Goal: Transaction & Acquisition: Purchase product/service

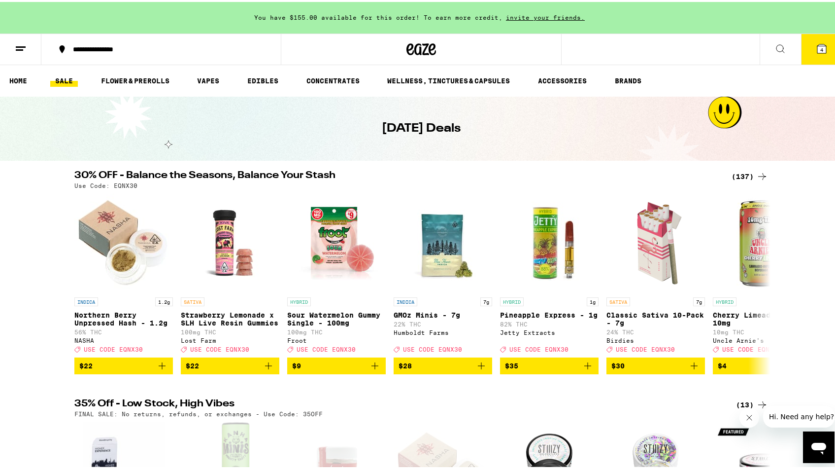
click at [765, 39] on button at bounding box center [780, 47] width 41 height 31
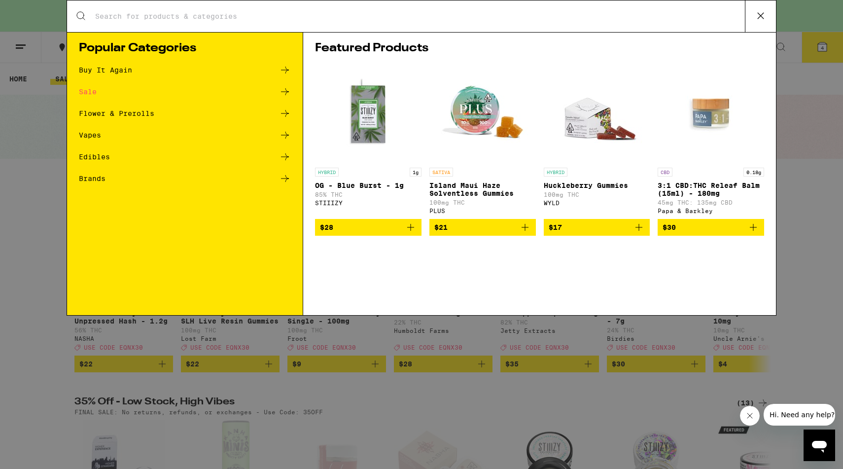
click at [2, 150] on div "Search for Products Popular Categories Buy It Again Sale Flower & Prerolls Vape…" at bounding box center [421, 234] width 843 height 469
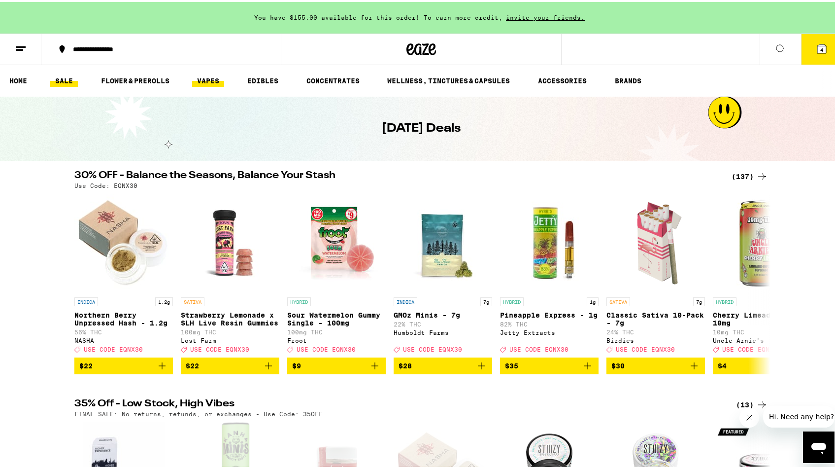
click at [207, 81] on link "VAPES" at bounding box center [208, 79] width 32 height 12
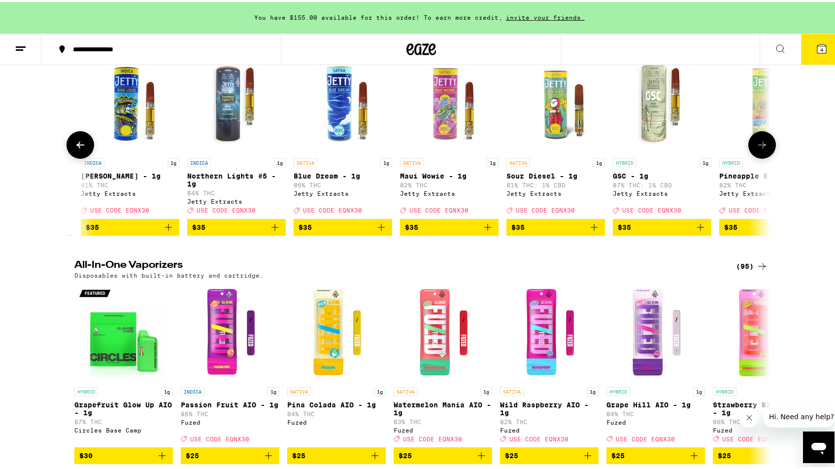
scroll to position [0, 5216]
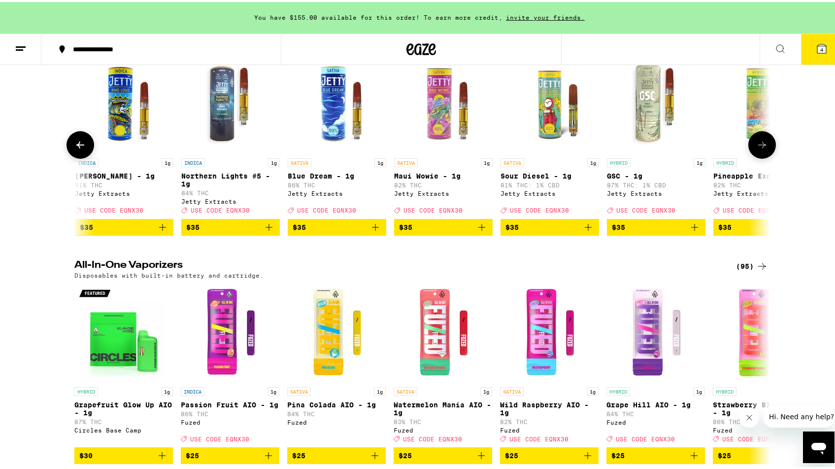
click at [684, 231] on span "$35" at bounding box center [656, 225] width 89 height 12
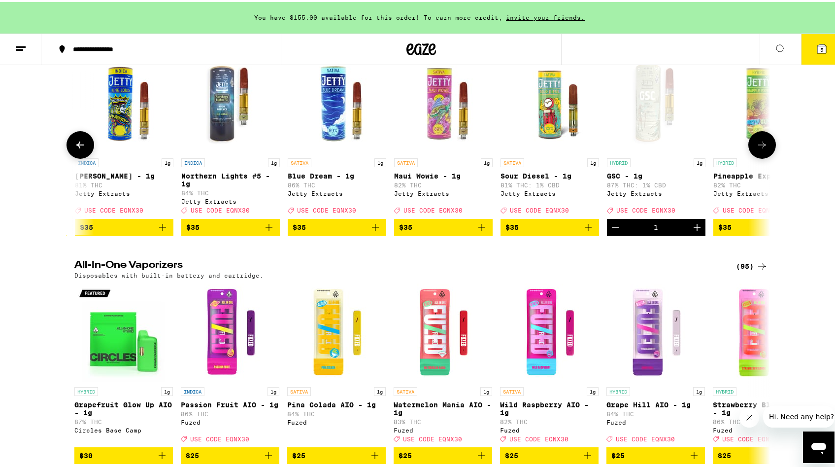
click at [586, 231] on icon "Add to bag" at bounding box center [589, 225] width 12 height 12
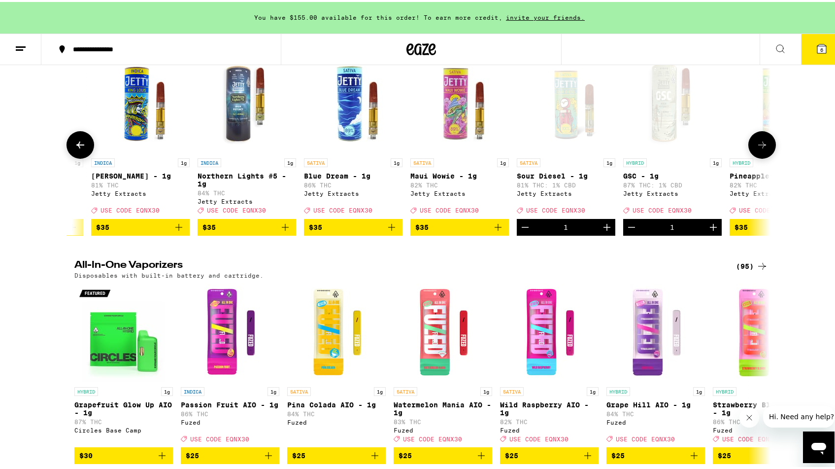
scroll to position [0, 5197]
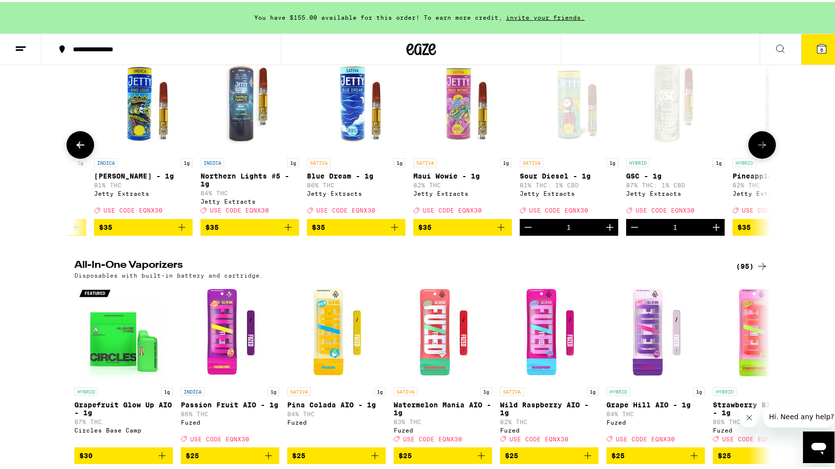
click at [393, 231] on icon "Add to bag" at bounding box center [395, 225] width 12 height 12
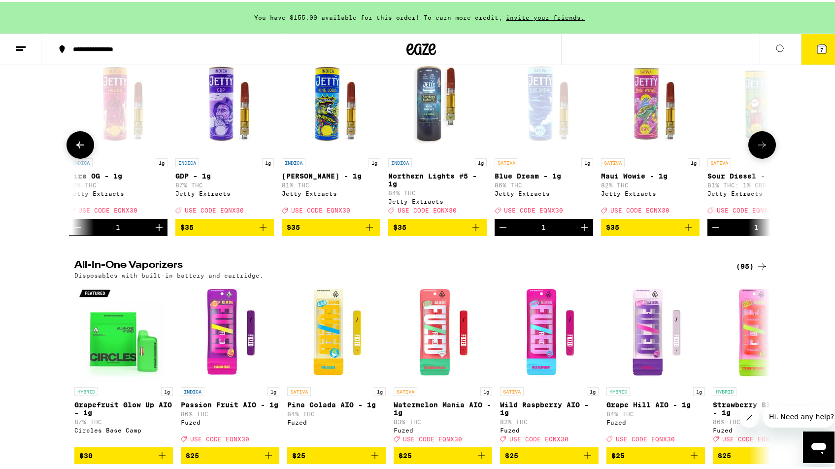
scroll to position [0, 5005]
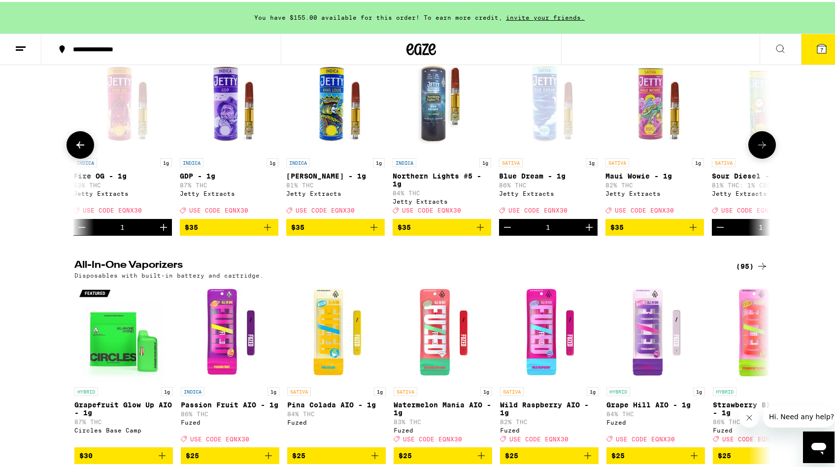
click at [270, 234] on button "$35" at bounding box center [229, 225] width 99 height 17
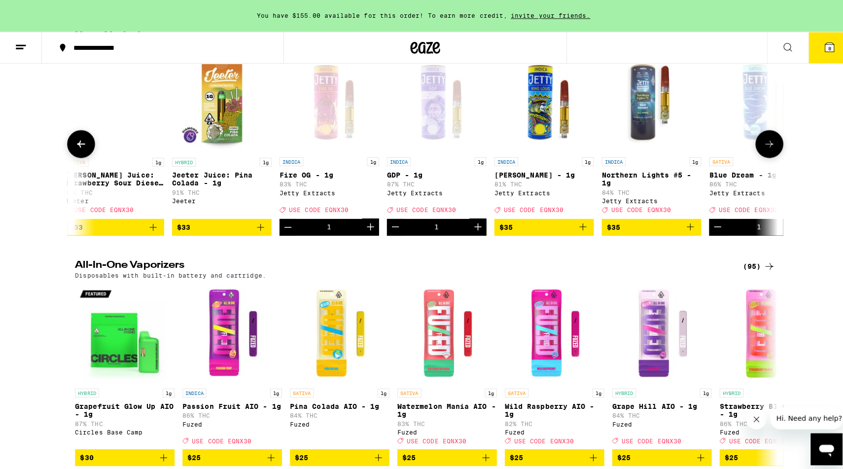
scroll to position [0, 4802]
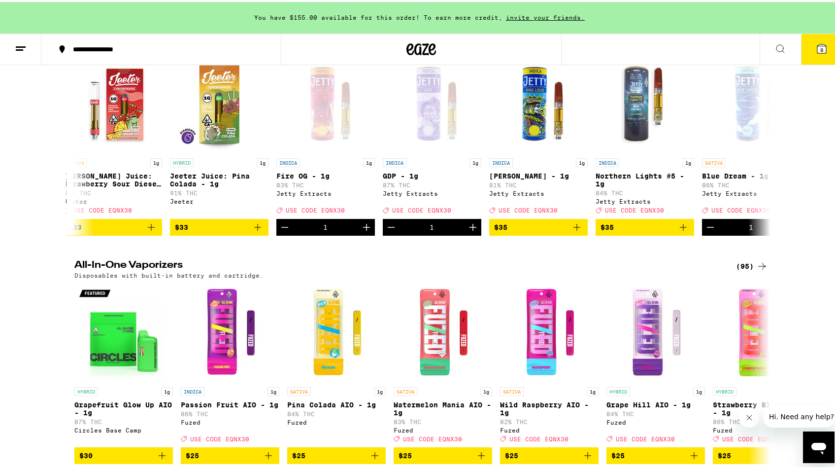
click at [818, 44] on icon at bounding box center [822, 46] width 9 height 9
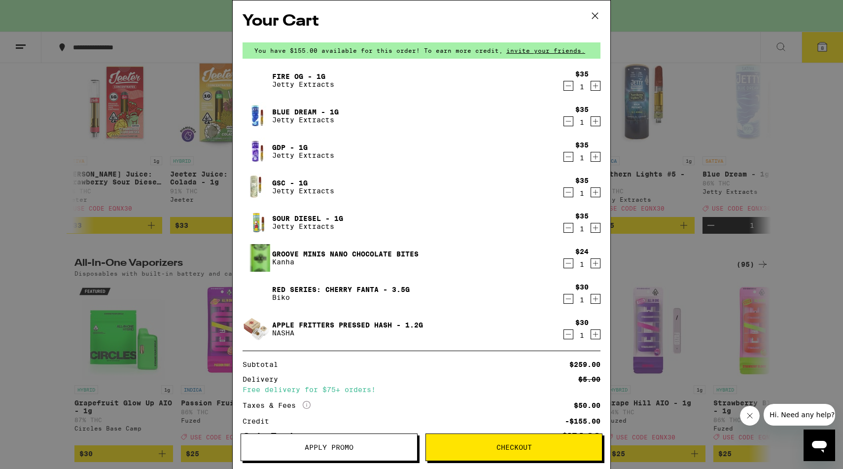
click at [564, 334] on icon "Decrement" at bounding box center [568, 334] width 9 height 12
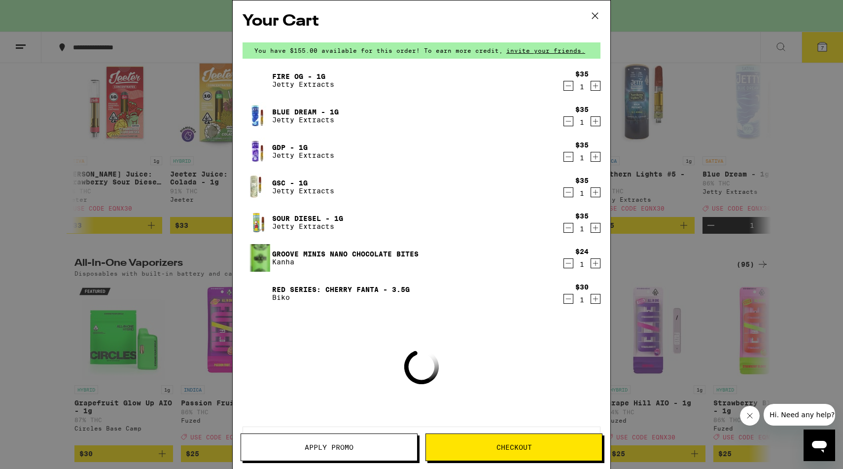
click at [564, 300] on icon "Decrement" at bounding box center [568, 299] width 9 height 12
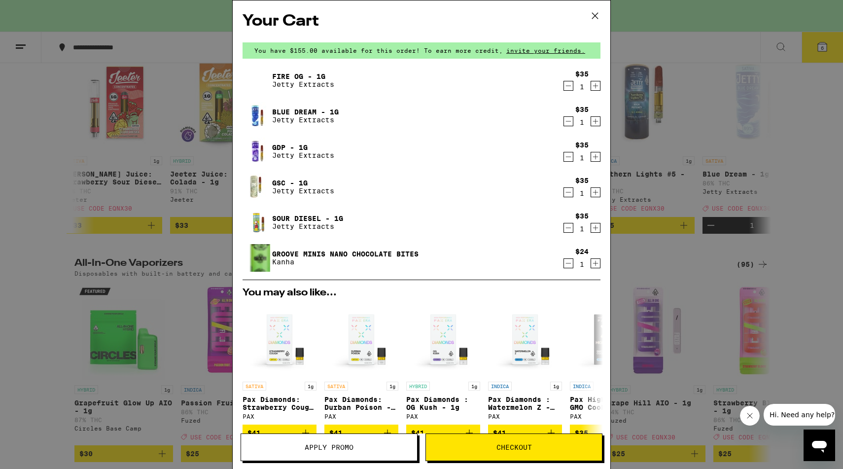
click at [564, 268] on icon "Decrement" at bounding box center [568, 263] width 9 height 12
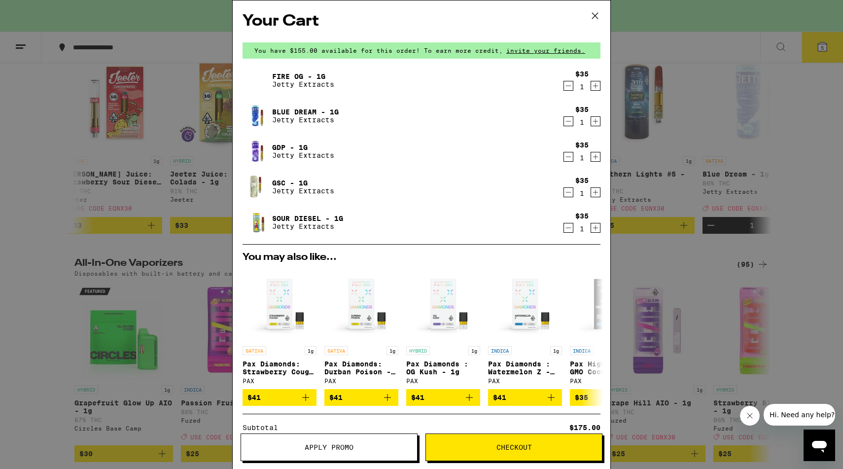
click at [566, 121] on icon "Decrement" at bounding box center [568, 121] width 5 height 0
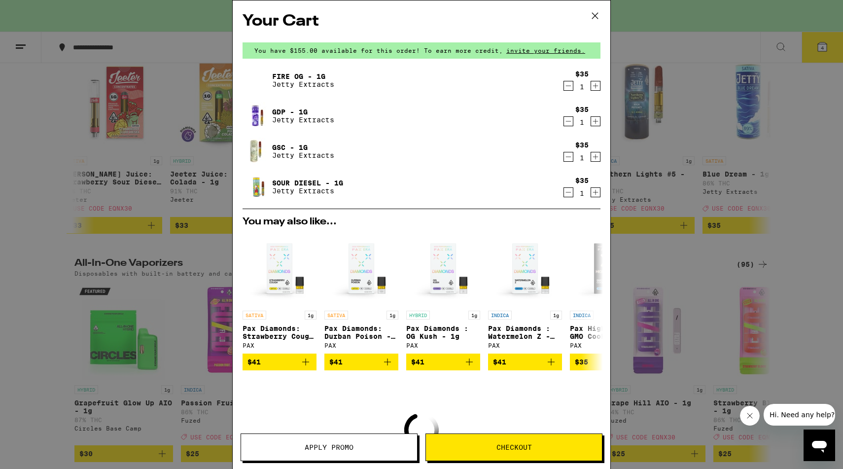
click at [565, 87] on button "Decrement" at bounding box center [568, 86] width 10 height 10
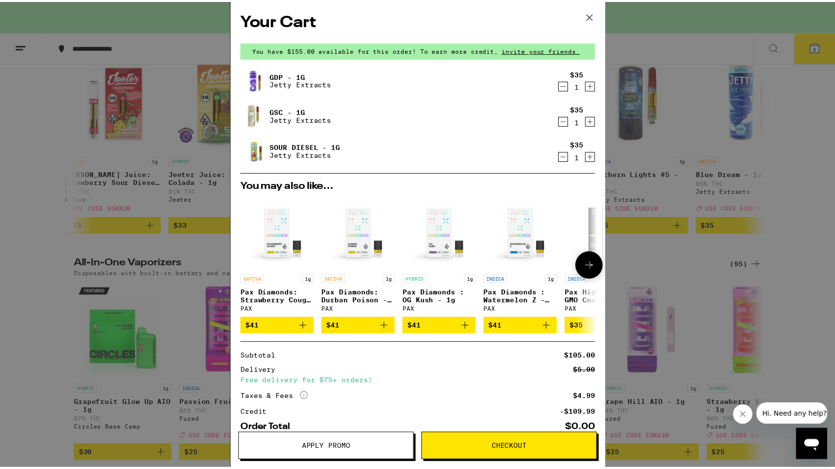
scroll to position [60, 0]
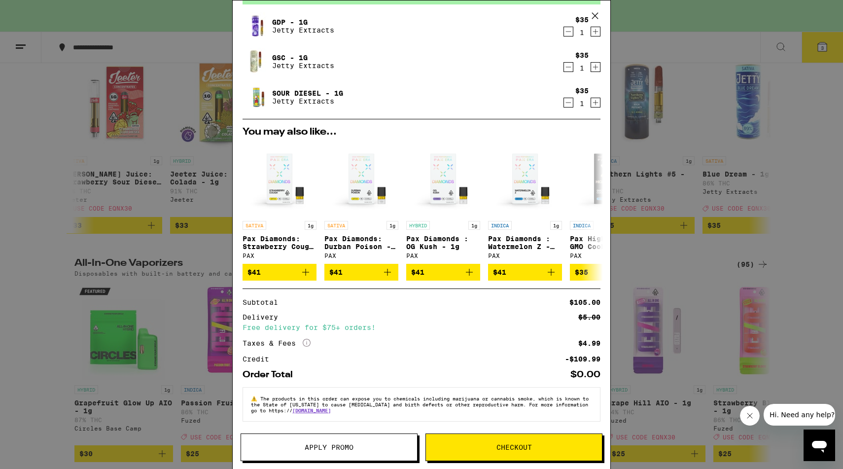
click at [398, 86] on div "Sour Diesel - 1g Jetty Extracts" at bounding box center [403, 97] width 320 height 28
click at [161, 141] on div "Your Cart You have $155.00 available for this order! To earn more credit, invit…" at bounding box center [421, 234] width 843 height 469
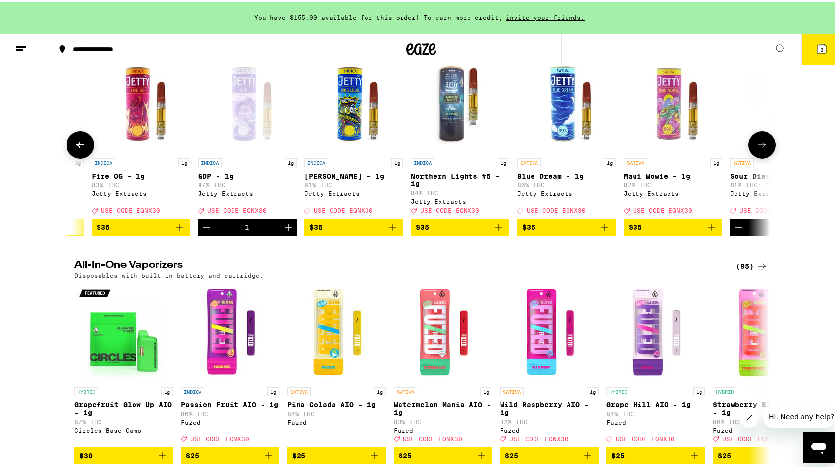
scroll to position [0, 4998]
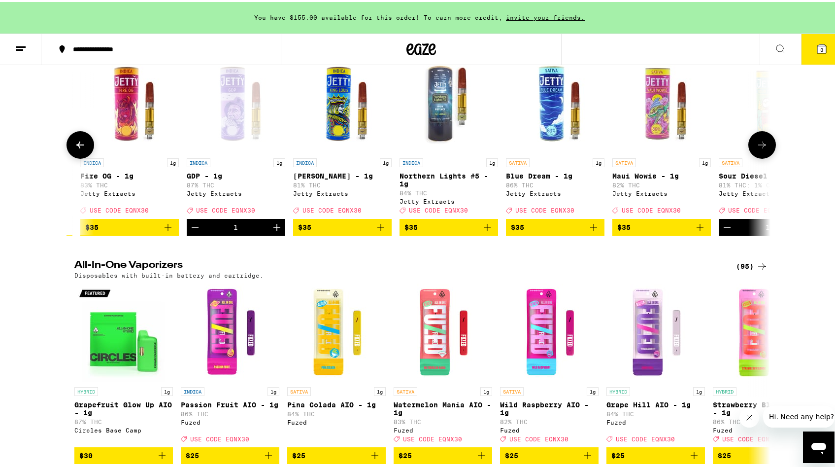
click at [484, 229] on icon "Add to bag" at bounding box center [487, 225] width 7 height 7
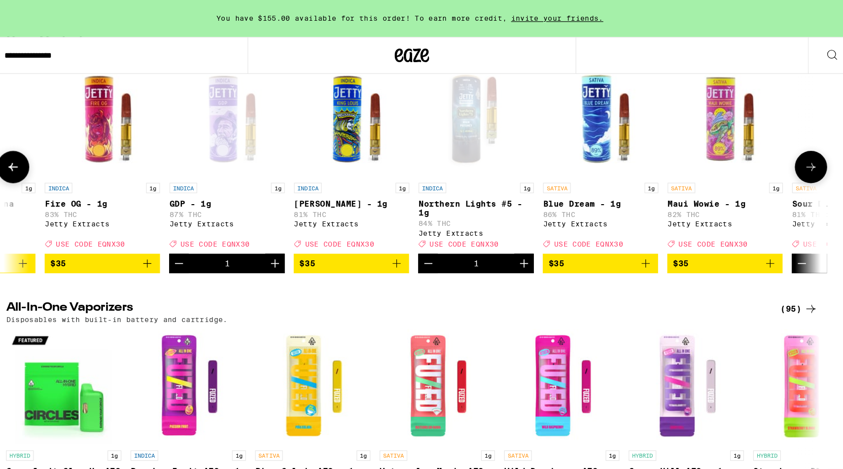
scroll to position [0, 4985]
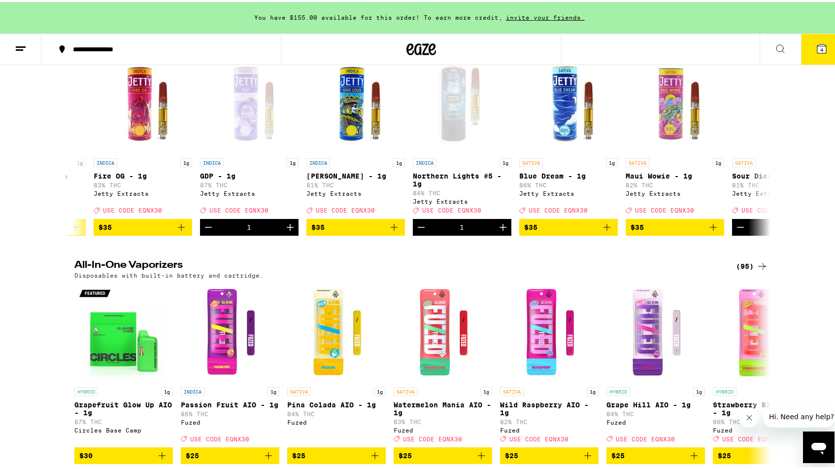
click at [818, 45] on icon at bounding box center [822, 46] width 9 height 9
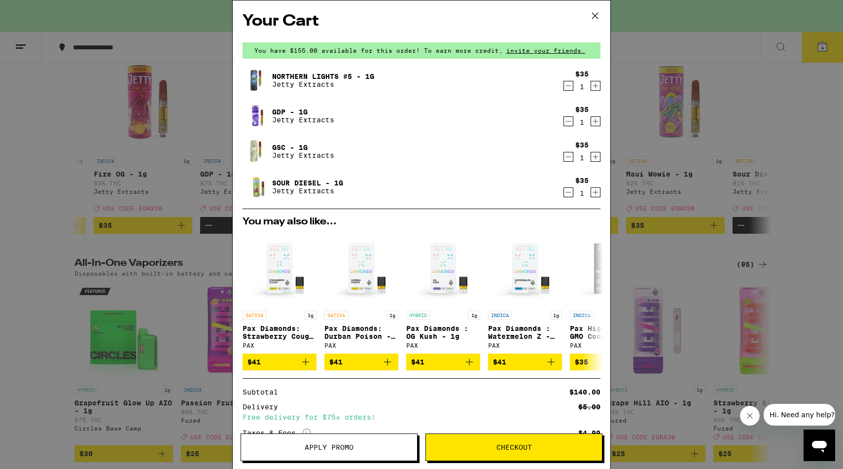
click at [486, 448] on span "Checkout" at bounding box center [514, 447] width 176 height 7
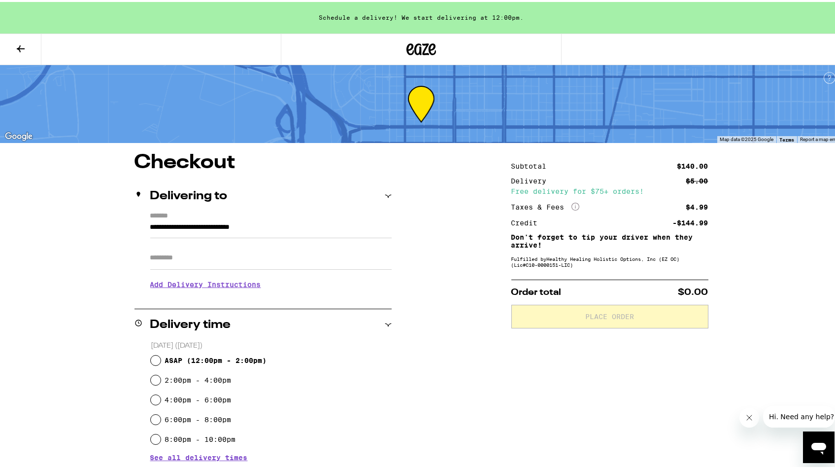
click at [14, 41] on button at bounding box center [20, 47] width 41 height 31
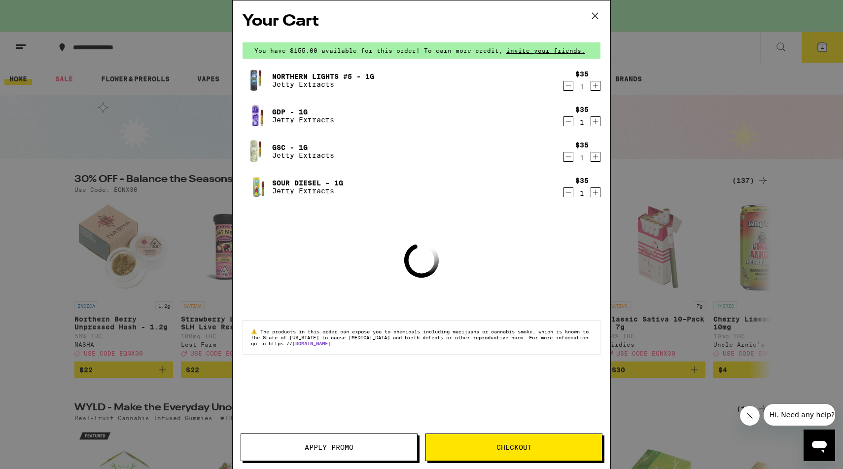
click at [330, 456] on button "Apply Promo" at bounding box center [329, 447] width 177 height 28
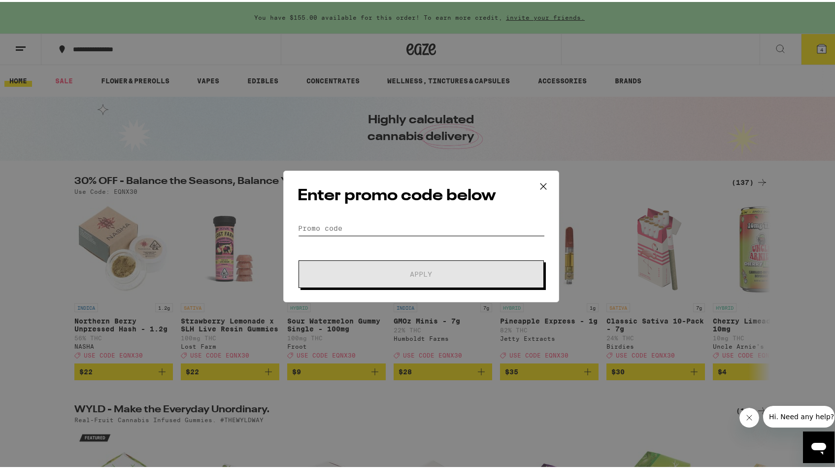
click at [330, 232] on input "Promo Code" at bounding box center [421, 226] width 247 height 15
paste input "EQNX30"
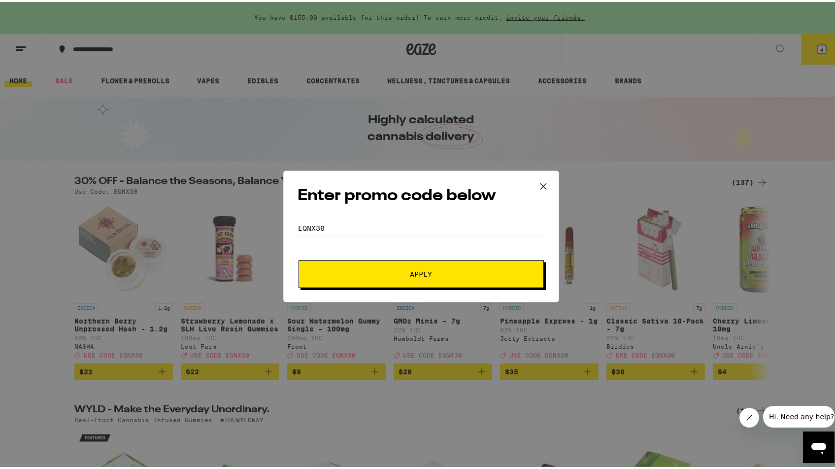
type input "EQNX30"
click at [397, 277] on button "Apply" at bounding box center [421, 272] width 245 height 28
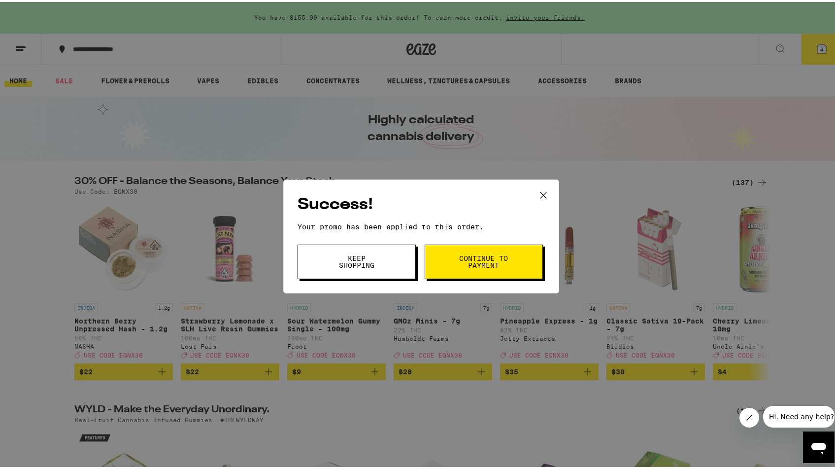
click at [460, 265] on span "Continue to payment" at bounding box center [484, 260] width 50 height 14
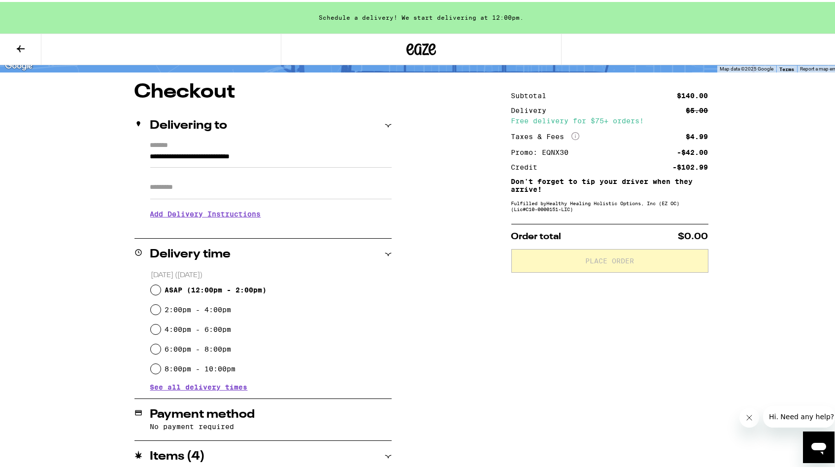
scroll to position [69, 0]
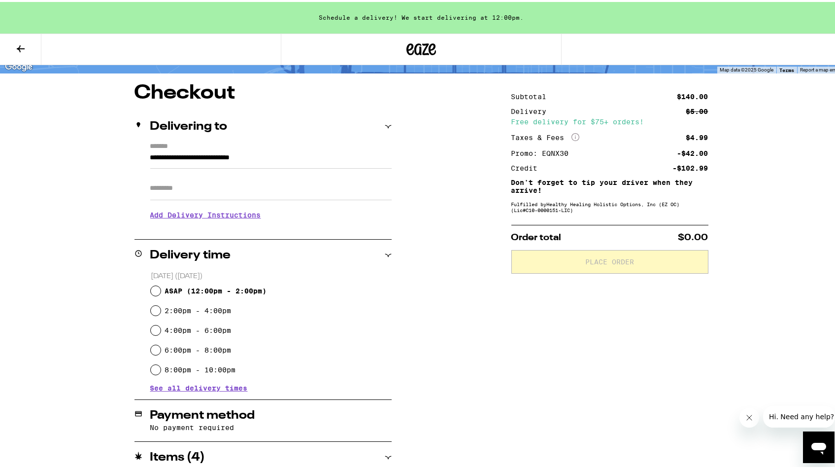
click at [180, 193] on input "Apt/Suite" at bounding box center [271, 186] width 242 height 24
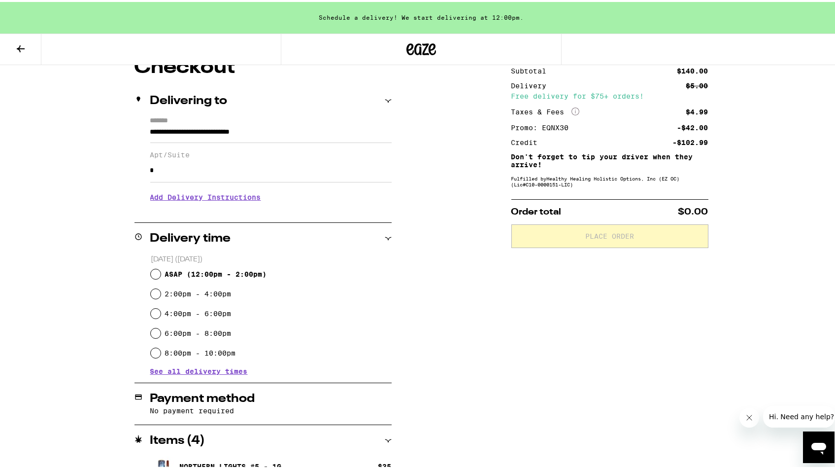
scroll to position [96, 0]
type input "*"
click at [181, 205] on h3 "Add Delivery Instructions" at bounding box center [271, 194] width 242 height 23
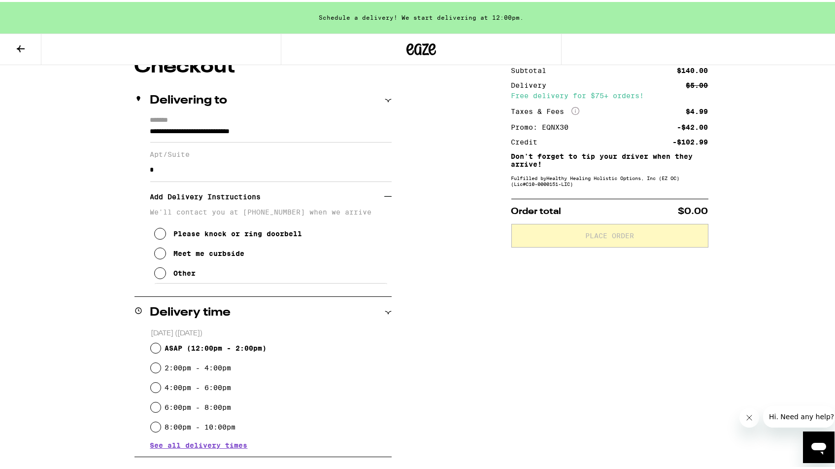
click at [167, 270] on button "Other" at bounding box center [175, 271] width 42 height 20
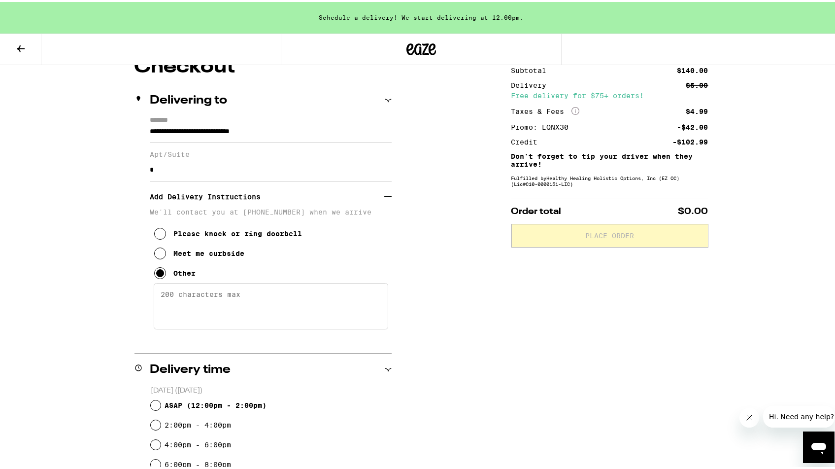
click at [181, 293] on textarea "Enter any other delivery instructions you want driver to know" at bounding box center [271, 304] width 235 height 46
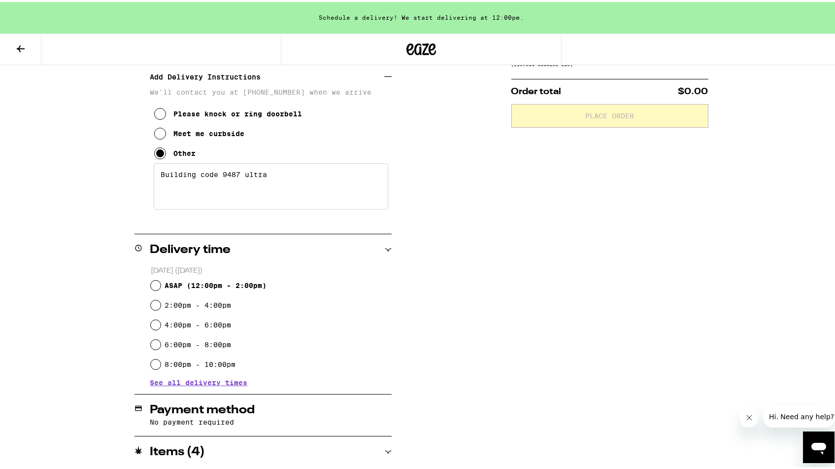
scroll to position [216, 0]
type textarea "Building code 9487 ultra"
click at [154, 285] on input "ASAP ( 12:00pm - 2:00pm )" at bounding box center [156, 283] width 10 height 10
radio input "true"
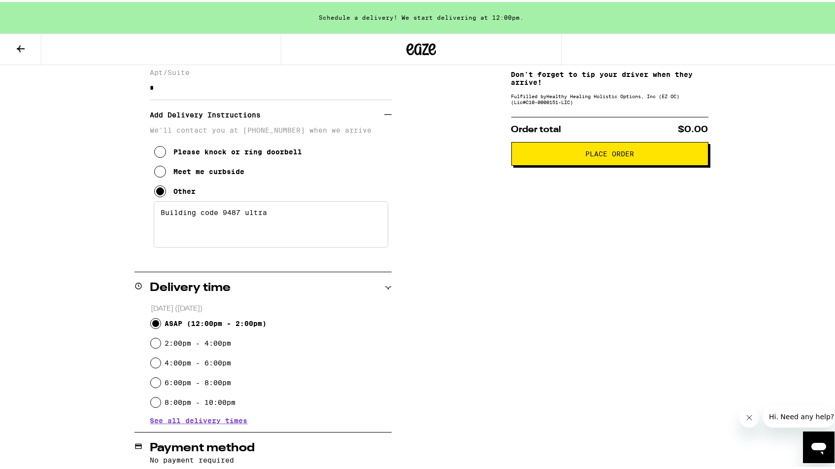
scroll to position [0, 0]
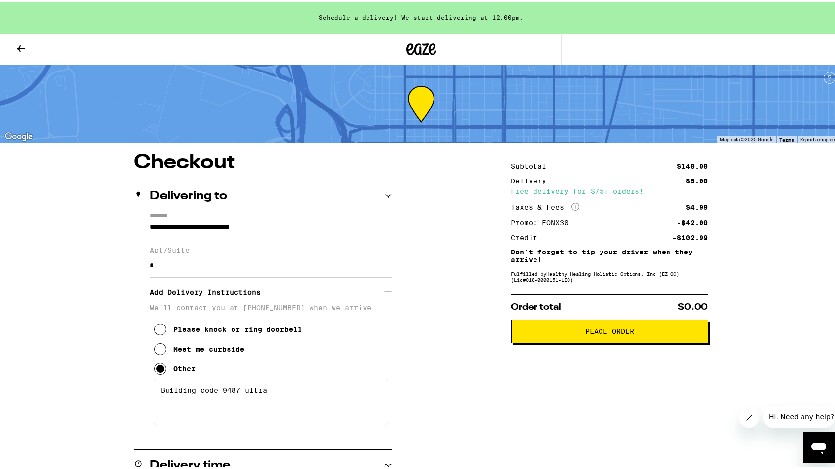
click at [572, 207] on icon "More Info" at bounding box center [576, 205] width 8 height 8
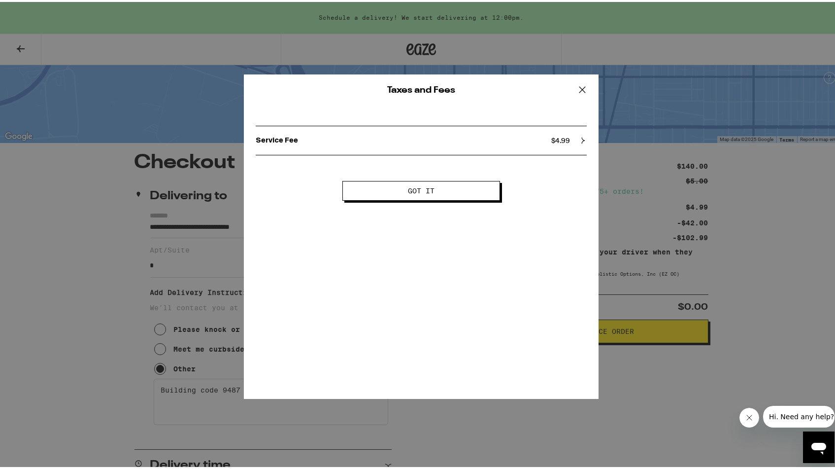
click at [581, 88] on icon at bounding box center [582, 87] width 15 height 15
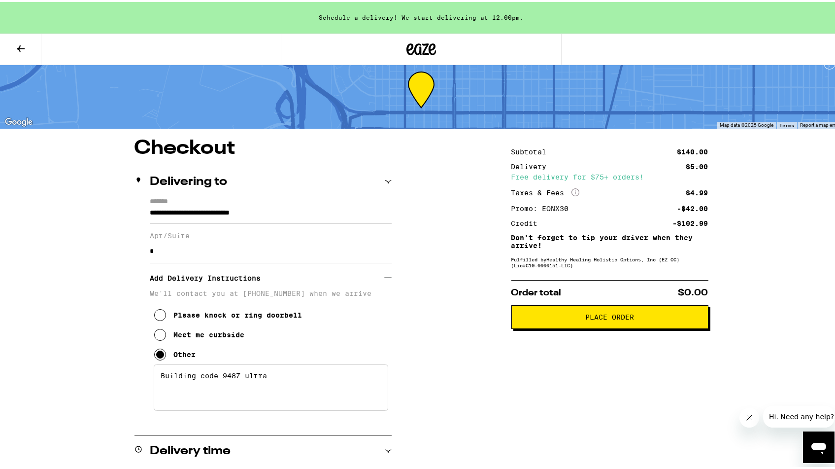
scroll to position [17, 0]
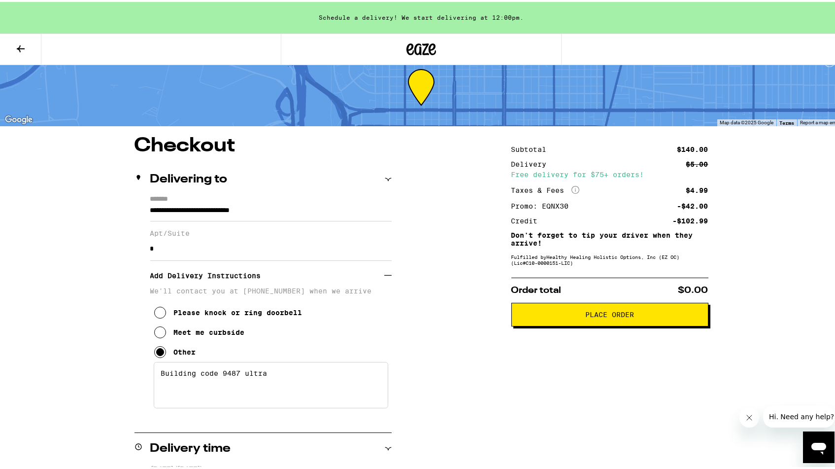
click at [606, 316] on span "Place Order" at bounding box center [610, 312] width 49 height 7
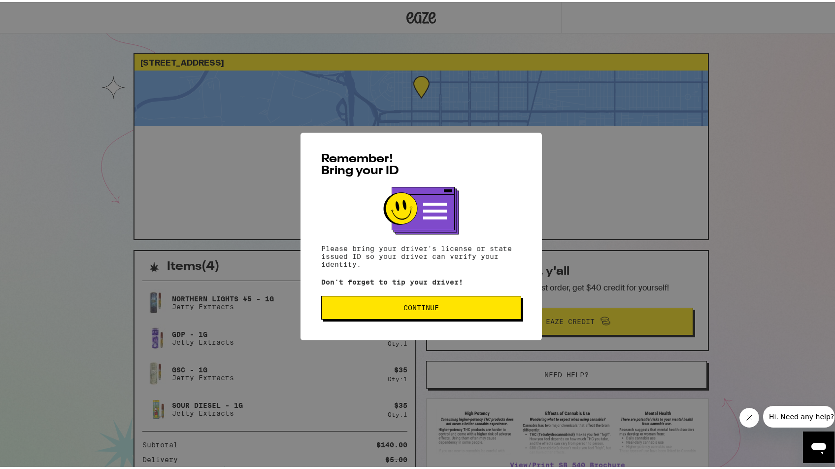
click at [423, 295] on div "Remember! Bring your ID Please bring your driver's license or state issued ID s…" at bounding box center [422, 235] width 242 height 208
click at [414, 316] on button "Continue" at bounding box center [421, 306] width 200 height 24
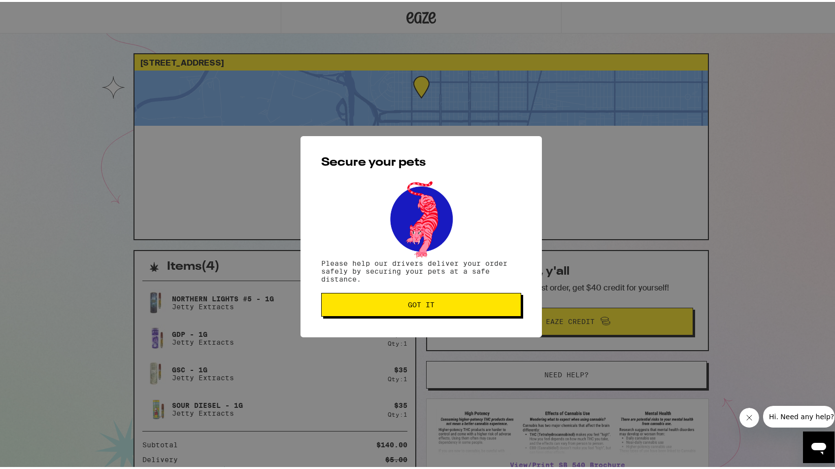
click at [344, 292] on button "Got it" at bounding box center [421, 303] width 200 height 24
